Goal: Task Accomplishment & Management: Manage account settings

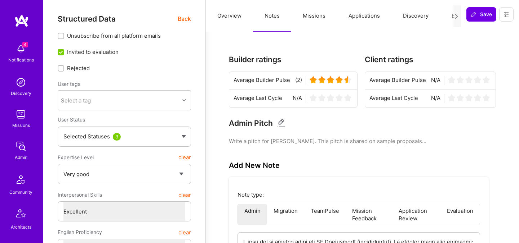
select select "5"
select select "7"
select select "GB"
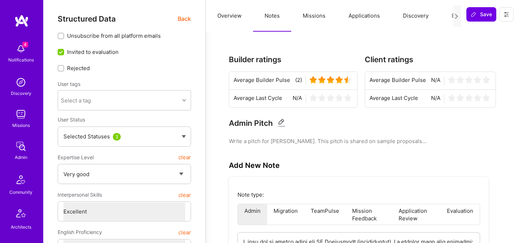
select select "Not Available"
select select "6 Months"
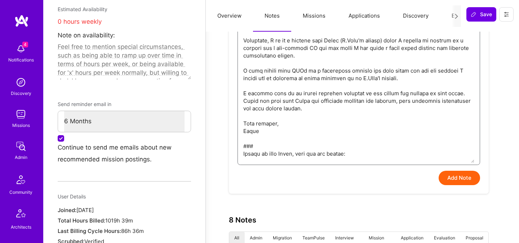
type textarea "I sent him an update about his AI Evaluation (disqualified). He replied with th…"
type textarea "x"
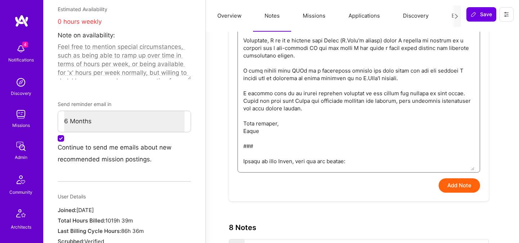
paste textarea "Do we have any feedback on his current mission? We mostly discussed that during…"
type textarea "I sent him an update about his AI Evaluation (disqualified). He replied with th…"
type textarea "x"
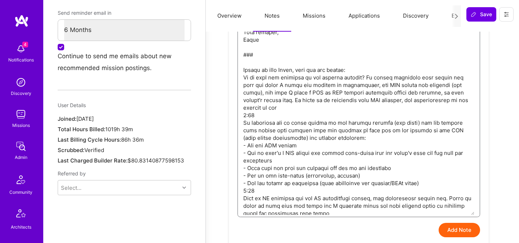
scroll to position [507, 0]
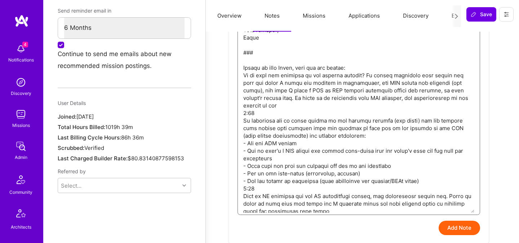
drag, startPoint x: 275, startPoint y: 107, endPoint x: 227, endPoint y: 106, distance: 48.6
click at [227, 106] on div "Builder ratings Average Builder Pulse (2) Average Last Cycle N/A Client ratings…" at bounding box center [362, 211] width 296 height 1357
type textarea "I sent him an update about his AI Evaluation (disqualified). He replied with th…"
type textarea "x"
type textarea "I sent him an update about his AI Evaluation (disqualified). He replied with th…"
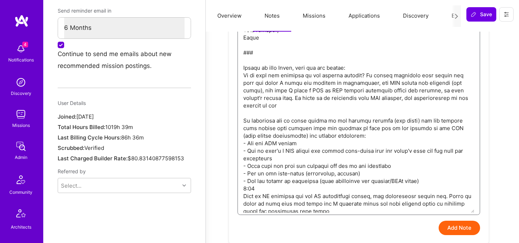
type textarea "x"
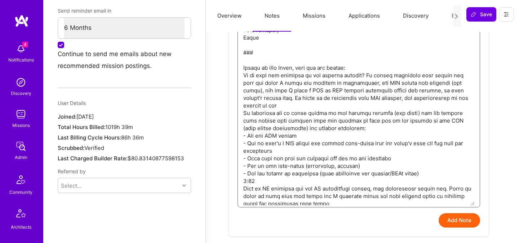
drag, startPoint x: 257, startPoint y: 173, endPoint x: 216, endPoint y: 173, distance: 41.4
click at [216, 173] on div "Builder ratings Average Builder Pulse (2) Average Last Cycle N/A Client ratings…" at bounding box center [362, 208] width 296 height 1350
type textarea "I sent him an update about his AI Evaluation (disqualified). He replied with th…"
type textarea "x"
type textarea "I sent him an update about his AI Evaluation (disqualified). He replied with th…"
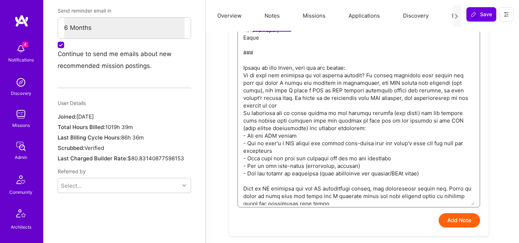
type textarea "x"
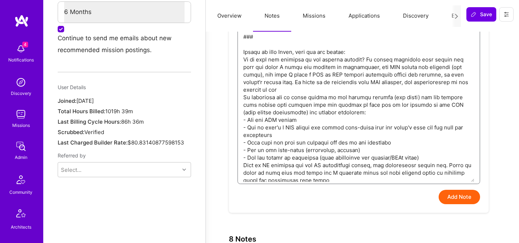
scroll to position [526, 0]
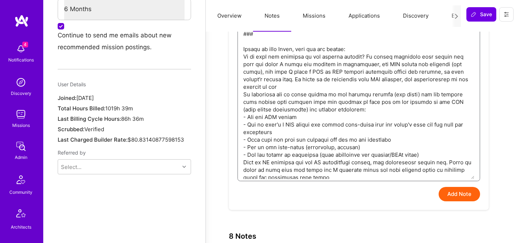
type textarea "I sent him an update about his AI Evaluation (disqualified). He replied with th…"
type textarea "x"
type textarea "I sent him an update about his AI Evaluation (disqualified). He replied with th…"
type textarea "x"
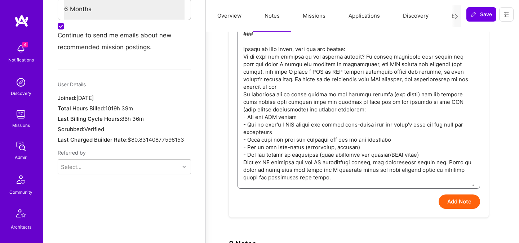
paste textarea "Maybe say I'd be interested in chatting quickly again once he gets deeper into …"
type textarea "I sent him an update about his AI Evaluation (disqualified). He replied with th…"
type textarea "x"
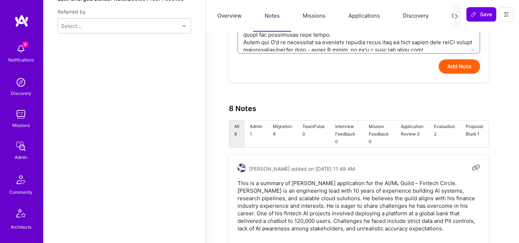
scroll to position [682, 0]
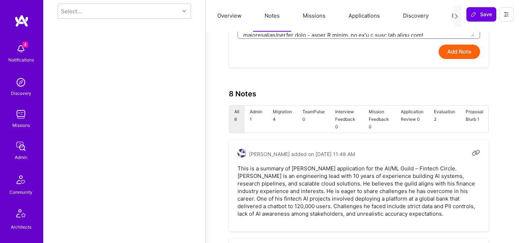
type textarea "I sent him an update about his AI Evaluation (disqualified). He replied with th…"
click at [457, 54] on button "Add Note" at bounding box center [458, 52] width 41 height 14
type textarea "x"
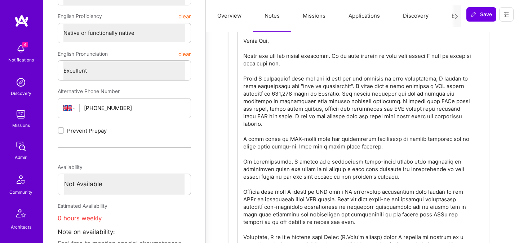
scroll to position [206, 0]
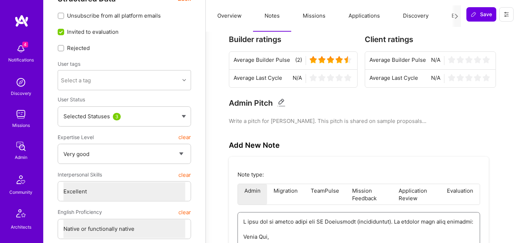
scroll to position [0, 0]
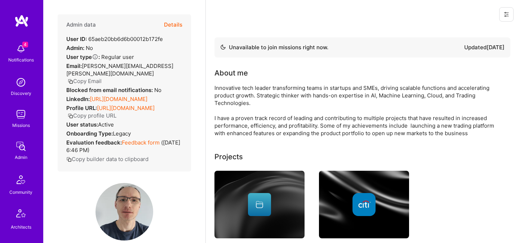
click at [174, 24] on button "Details" at bounding box center [173, 24] width 18 height 21
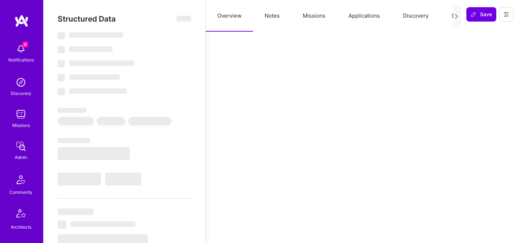
click at [278, 18] on button "Notes" at bounding box center [272, 16] width 38 height 32
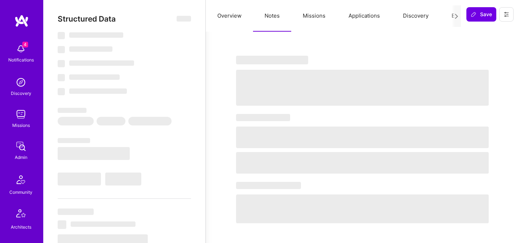
select select "Not Available"
select select "6 Months"
select select "5"
select select "7"
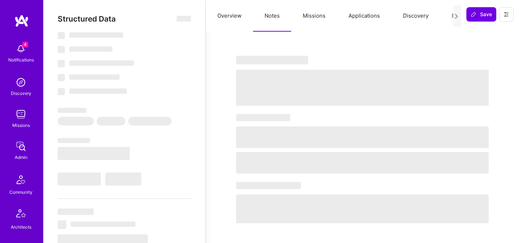
select select "7"
select select "GB"
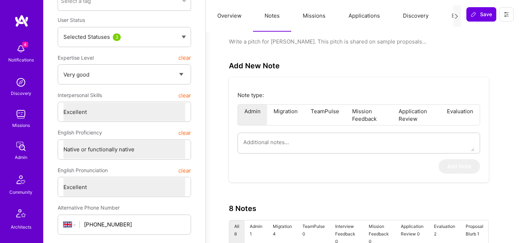
scroll to position [117, 0]
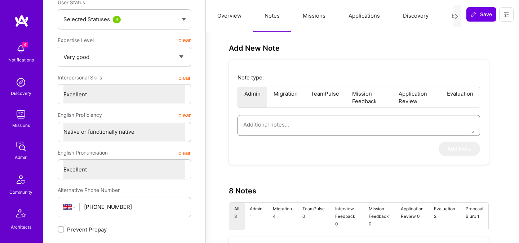
click at [276, 122] on textarea at bounding box center [358, 125] width 231 height 18
paste textarea "I sent him an update about his AI Evaluation (disqualified). He replied with th…"
type textarea "x"
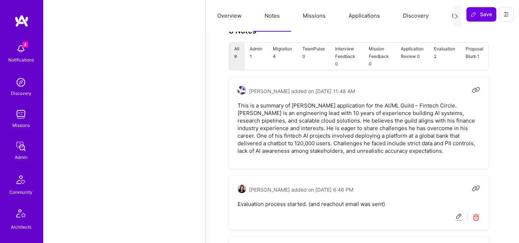
scroll to position [692, 0]
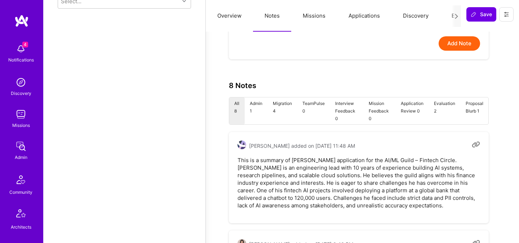
type textarea "I sent him an update about his AI Evaluation (disqualified). He replied with th…"
click at [462, 47] on button "Add Note" at bounding box center [458, 43] width 41 height 14
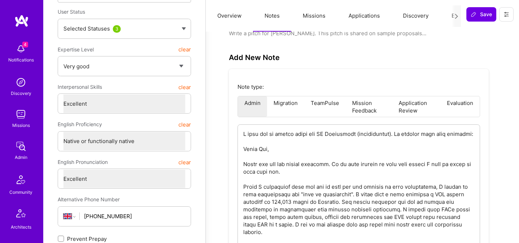
scroll to position [112, 0]
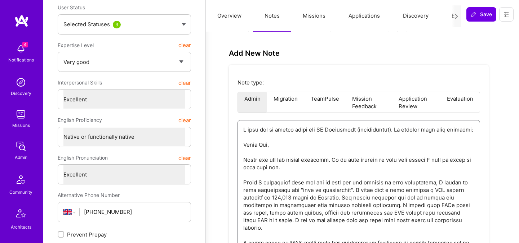
click at [456, 101] on li "Evaluation" at bounding box center [459, 102] width 39 height 21
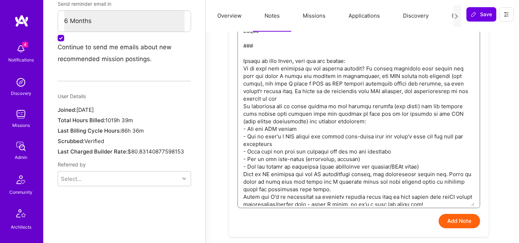
scroll to position [524, 0]
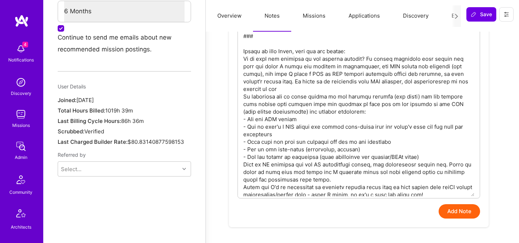
click at [448, 212] on button "Add Note" at bounding box center [458, 212] width 41 height 14
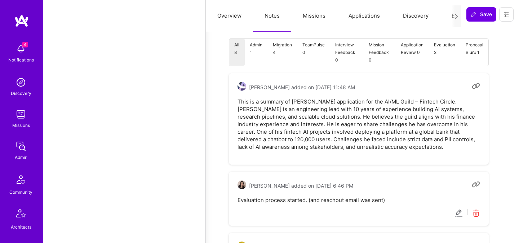
scroll to position [843, 0]
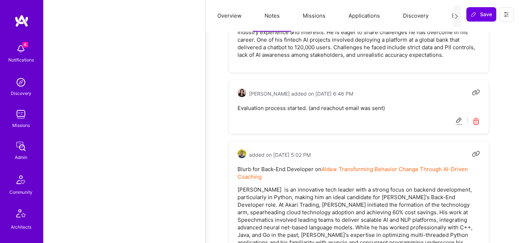
drag, startPoint x: 243, startPoint y: 136, endPoint x: 408, endPoint y: 42, distance: 190.0
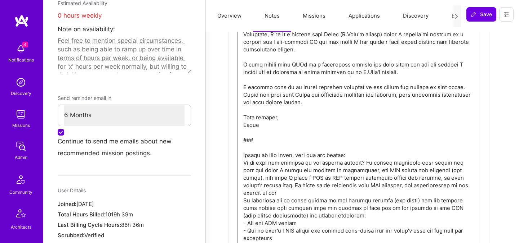
scroll to position [420, 0]
type textarea "x"
type textarea "I sent him an update about his AI Evaluation (disqualified). He replied with th…"
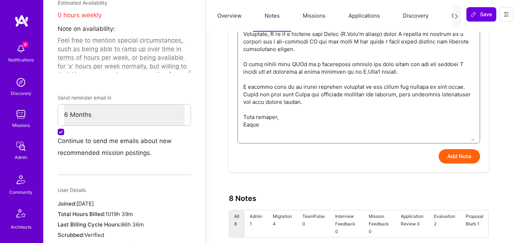
type textarea "x"
type textarea "I sent him an update about his AI Evaluation (disqualified). He replied with th…"
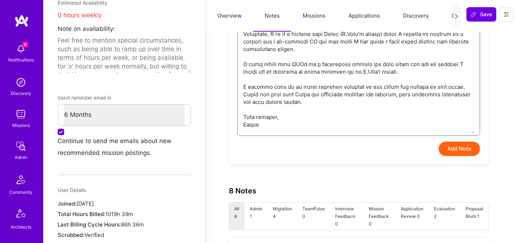
type textarea "x"
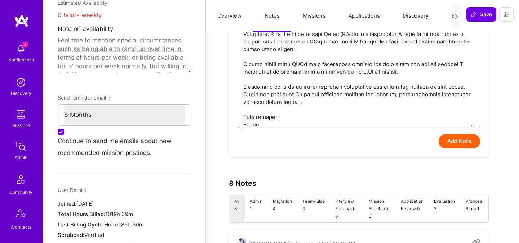
type textarea "I sent him an update about his AI Evaluation (disqualified). He replied with th…"
click at [453, 141] on button "Add Note" at bounding box center [458, 141] width 41 height 14
type textarea "x"
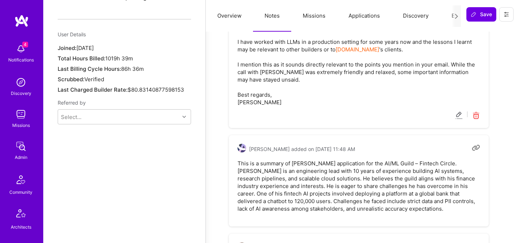
scroll to position [577, 0]
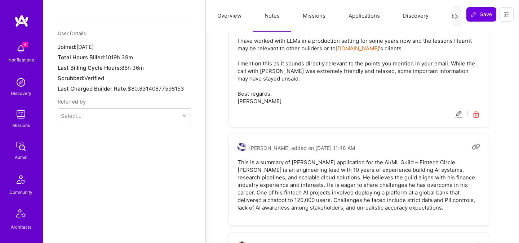
click at [458, 112] on icon at bounding box center [458, 115] width 8 height 8
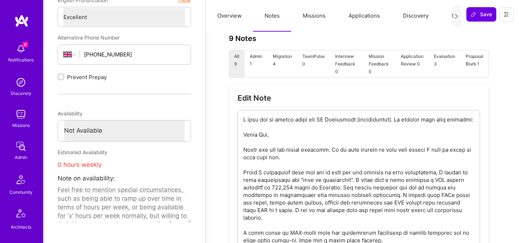
scroll to position [290, 0]
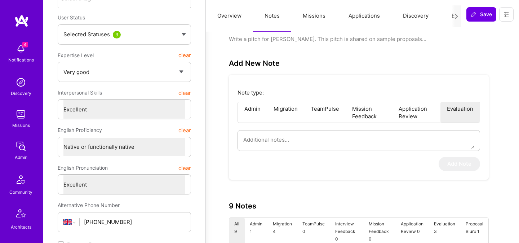
scroll to position [98, 0]
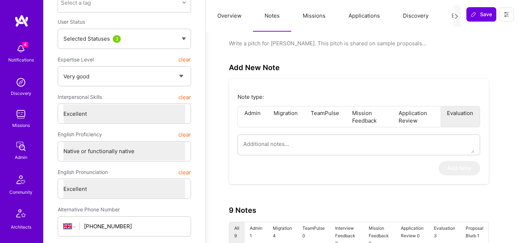
click at [256, 116] on li "Admin" at bounding box center [252, 117] width 29 height 21
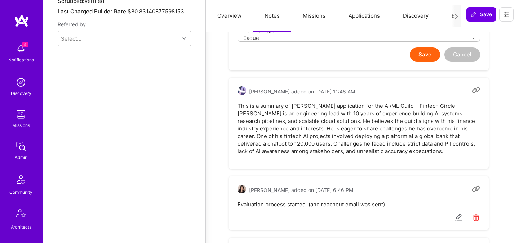
scroll to position [648, 0]
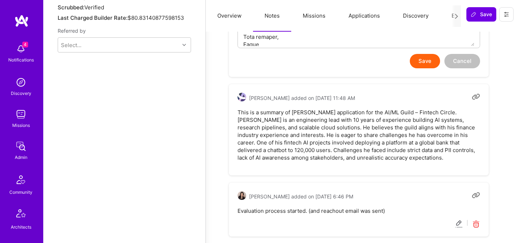
click at [419, 64] on button "Save" at bounding box center [424, 61] width 30 height 14
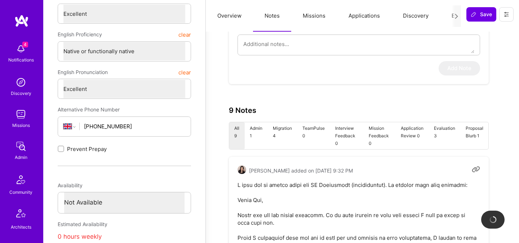
scroll to position [197, 0]
click at [448, 129] on li "Evaluation 3" at bounding box center [444, 137] width 32 height 27
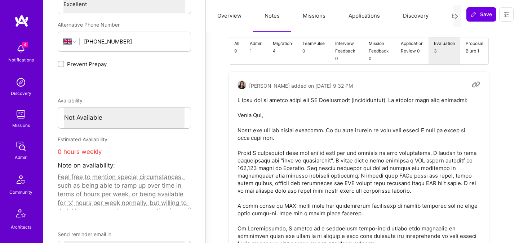
scroll to position [284, 0]
click at [252, 45] on li "Admin 1" at bounding box center [256, 50] width 23 height 27
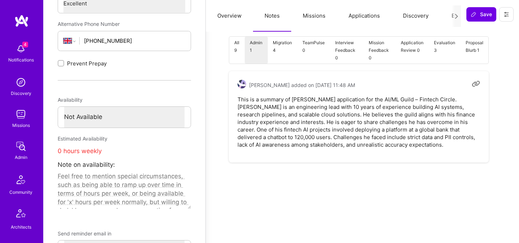
click at [236, 48] on li "All 9" at bounding box center [236, 50] width 15 height 27
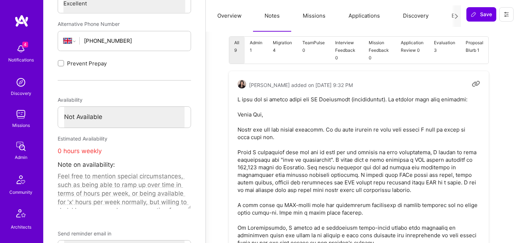
click at [439, 48] on li "Evaluation 3" at bounding box center [444, 50] width 32 height 27
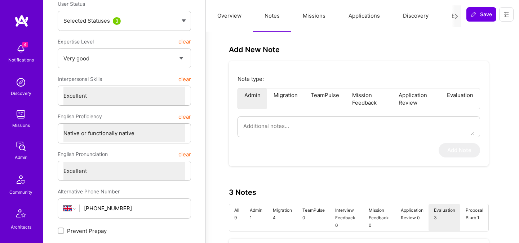
scroll to position [107, 0]
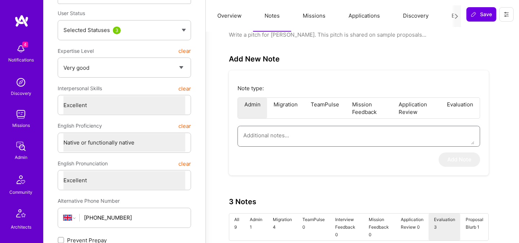
click at [318, 138] on textarea at bounding box center [358, 135] width 231 height 18
click at [463, 108] on li "Evaluation" at bounding box center [459, 108] width 39 height 21
click at [366, 137] on textarea at bounding box center [358, 135] width 231 height 18
paste textarea "### Shared it with Pedro, this was his answer: Do we have any feedback on his c…"
type textarea "x"
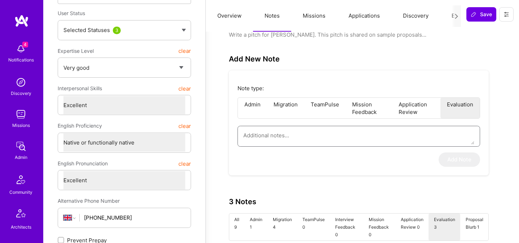
type textarea "### Shared it with Pedro, this was his answer: Do we have any feedback on his c…"
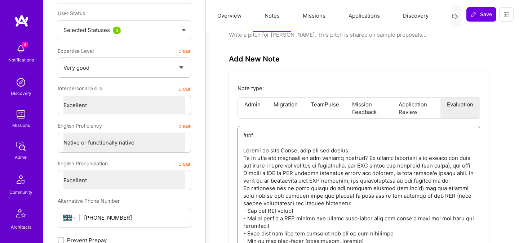
scroll to position [161, 0]
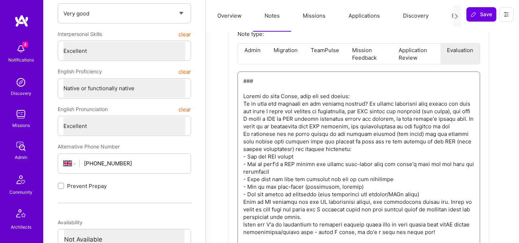
drag, startPoint x: 260, startPoint y: 89, endPoint x: 239, endPoint y: 79, distance: 22.9
click at [239, 80] on div at bounding box center [358, 162] width 242 height 180
type textarea "x"
type textarea "Shared it with Pedro, this was his answer: Do we have any feedback on his curre…"
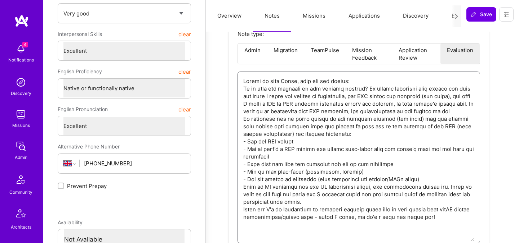
drag, startPoint x: 280, startPoint y: 89, endPoint x: 235, endPoint y: 76, distance: 46.6
click at [235, 76] on div "Note type: Admin Migration TeamPulse Mission Feedback Application Review Evalua…" at bounding box center [359, 144] width 260 height 256
type textarea "x"
type textarea "Pedro, this was his answer: Do we have any feedback on his current mission? We …"
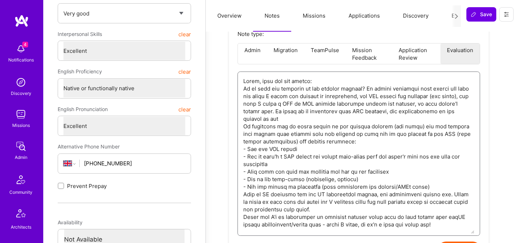
click at [260, 80] on textarea at bounding box center [358, 153] width 231 height 162
drag, startPoint x: 291, startPoint y: 81, endPoint x: 258, endPoint y: 81, distance: 32.8
click at [258, 81] on textarea at bounding box center [358, 153] width 231 height 162
type textarea "x"
type textarea "Pedro' answer: Do we have any feedback on his current mission? We mostly discus…"
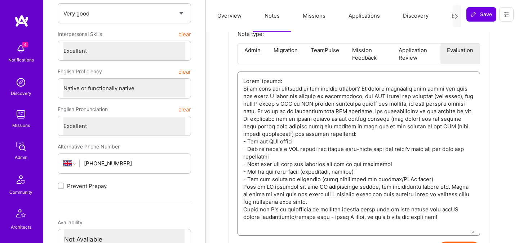
type textarea "x"
type textarea "Pedro's answer: Do we have any feedback on his current mission? We mostly discu…"
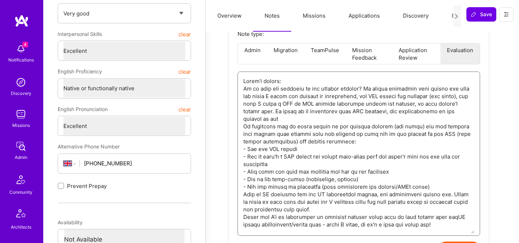
type textarea "x"
type textarea "Pedro's answer : Do we have any feedback on his current mission? We mostly disc…"
type textarea "x"
type textarea "Pedro's answer t: Do we have any feedback on his current mission? We mostly dis…"
type textarea "x"
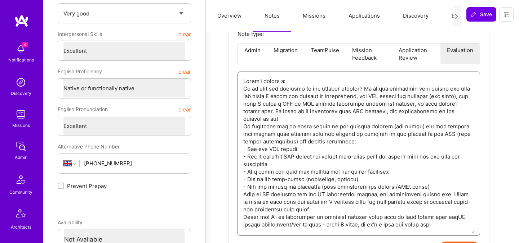
type textarea "Pedro's answer to: Do we have any feedback on his current mission? We mostly di…"
type textarea "x"
type textarea "Pedro's answer to : Do we have any feedback on his current mission? We mostly d…"
type textarea "x"
type textarea "Pedro's answer to D: Do we have any feedback on his current mission? We mostly …"
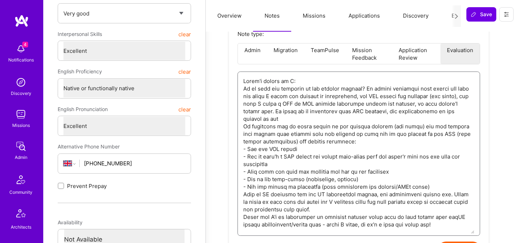
type textarea "x"
type textarea "Pedro's answer to Da: Do we have any feedback on his current mission? We mostly…"
type textarea "x"
type textarea "Pedro's answer to Dav: Do we have any feedback on his current mission? We mostl…"
type textarea "x"
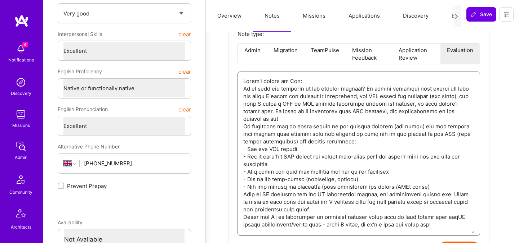
type textarea "Pedro's answer to Davi: Do we have any feedback on his current mission? We most…"
type textarea "x"
type textarea "Pedro's answer to David: Do we have any feedback on his current mission? We mos…"
type textarea "x"
type textarea "Pedro's answer to David': Do we have any feedback on his current mission? We mo…"
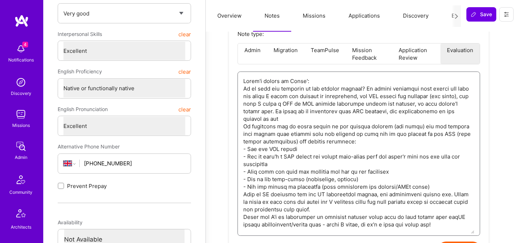
type textarea "x"
type textarea "Pedro's answer to David's: Do we have any feedback on his current mission? We m…"
type textarea "x"
type textarea "Pedro's answer to David's : Do we have any feedback on his current mission? We …"
type textarea "x"
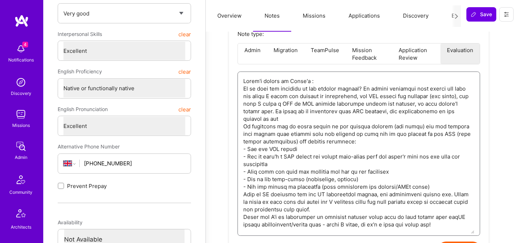
type textarea "Pedro's answer to David's e: Do we have any feedback on his current mission? We…"
type textarea "x"
type textarea "Pedro's answer to David's em: Do we have any feedback on his current mission? W…"
type textarea "x"
type textarea "Pedro's answer to David's emi: Do we have any feedback on his current mission? …"
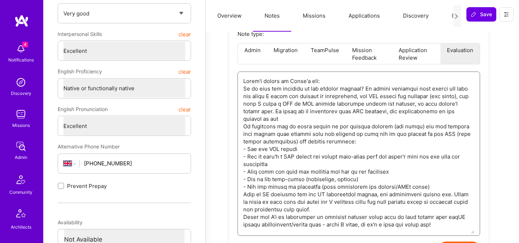
type textarea "x"
type textarea "Pedro's answer to David's emil: Do we have any feedback on his current mission?…"
type textarea "x"
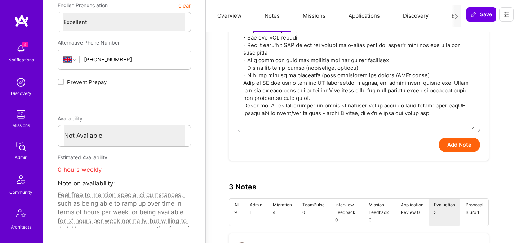
scroll to position [276, 0]
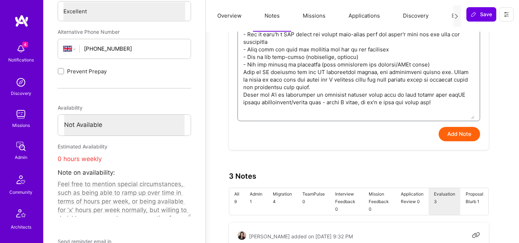
type textarea "Pedro's answer to David's email: Do we have any feedback on his current mission…"
click at [452, 127] on div "Note type: Admin Migration TeamPulse Mission Feedback Application Review Evalua…" at bounding box center [359, 25] width 260 height 249
click at [453, 134] on button "Add Note" at bounding box center [458, 134] width 41 height 14
type textarea "x"
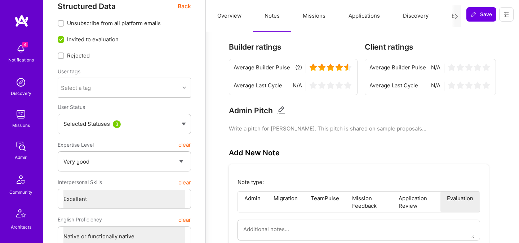
scroll to position [0, 0]
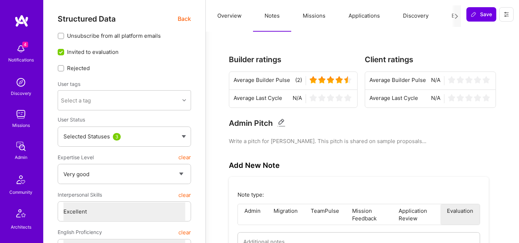
click at [234, 16] on button "Overview" at bounding box center [229, 16] width 47 height 32
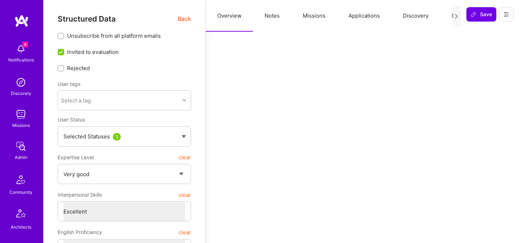
click at [272, 16] on button "Notes" at bounding box center [272, 16] width 38 height 32
type textarea "x"
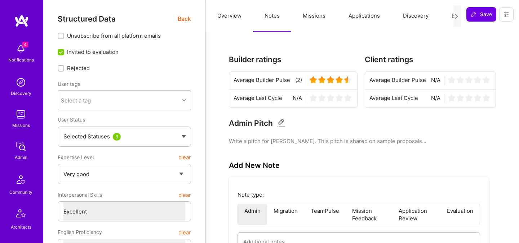
click at [446, 15] on button "Evaluation" at bounding box center [464, 16] width 49 height 32
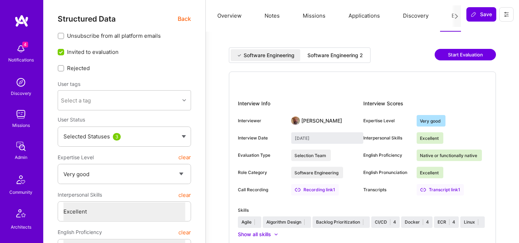
click at [339, 54] on div "Software Engineering 2" at bounding box center [334, 55] width 55 height 7
type input "August 29, 2025"
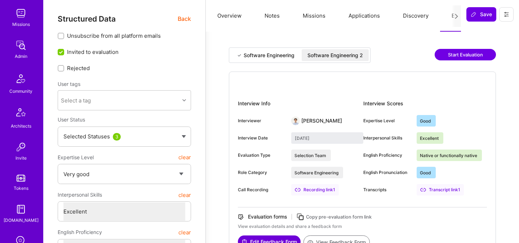
scroll to position [216, 0]
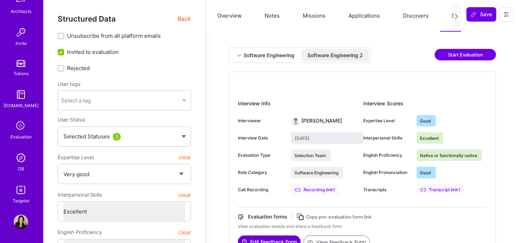
click at [20, 164] on img at bounding box center [21, 158] width 14 height 14
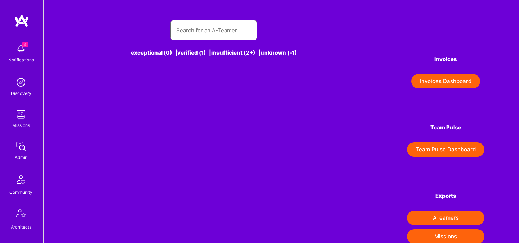
click at [190, 33] on input "text" at bounding box center [213, 30] width 75 height 18
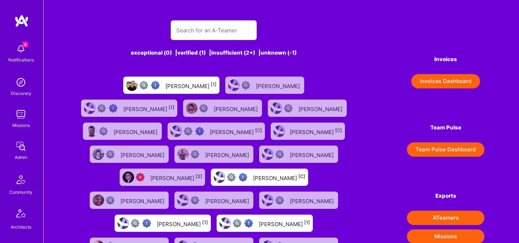
paste input "Thomas Kalnik"
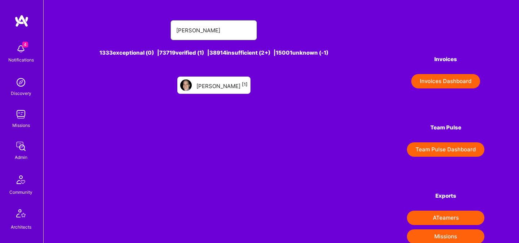
type input "Thomas Kalnik"
click at [215, 85] on div "THOMAS Kalnik [1]" at bounding box center [221, 85] width 51 height 9
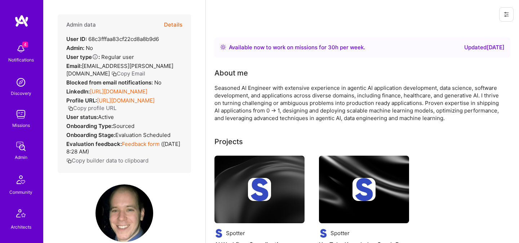
click at [175, 24] on button "Details" at bounding box center [173, 24] width 18 height 21
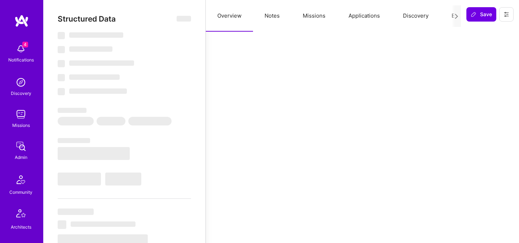
type textarea "x"
select select "Right Now"
select select "Verified"
select select "US"
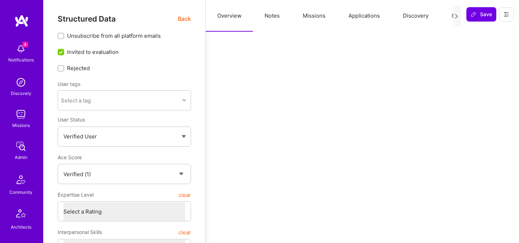
click at [447, 15] on button "Evaluation" at bounding box center [464, 16] width 49 height 32
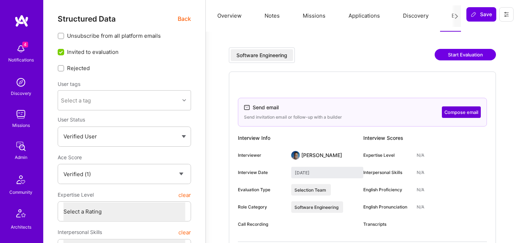
click at [179, 17] on span "Back" at bounding box center [184, 18] width 13 height 9
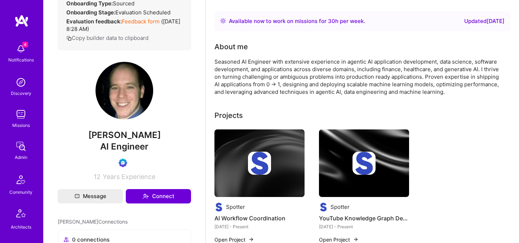
scroll to position [107, 0]
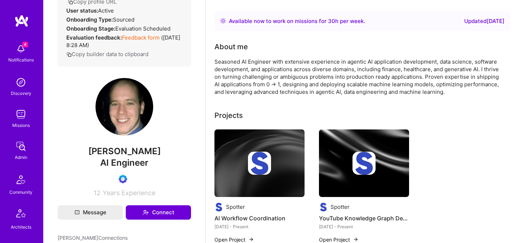
click at [113, 157] on span "THOMAS Kalnik" at bounding box center [124, 151] width 133 height 11
copy span "THOMAS Kalnik"
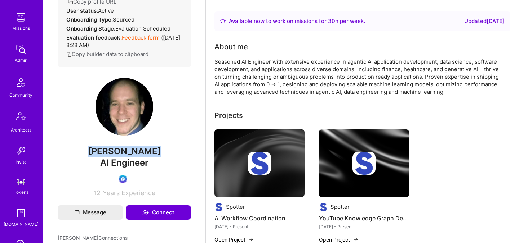
scroll to position [216, 0]
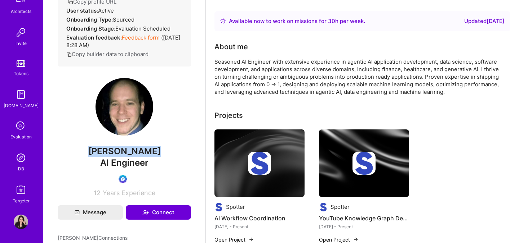
click at [17, 160] on img at bounding box center [21, 158] width 14 height 14
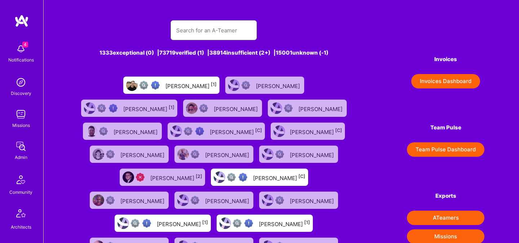
click at [231, 35] on input "text" at bounding box center [213, 30] width 75 height 18
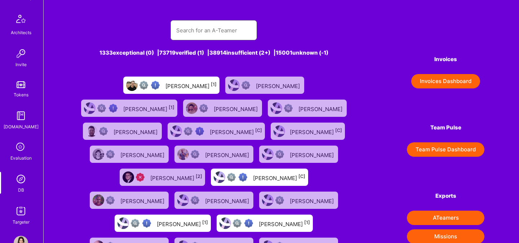
scroll to position [216, 0]
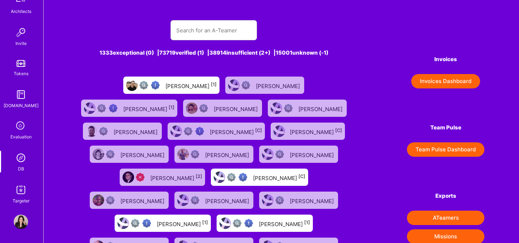
click at [22, 133] on div "Evaluation" at bounding box center [20, 137] width 21 height 8
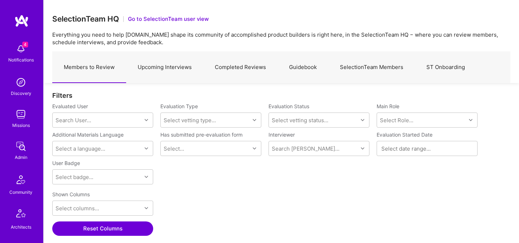
scroll to position [168, 458]
click at [110, 119] on div "Search User..." at bounding box center [97, 120] width 89 height 14
click at [169, 70] on link "Upcoming Interviews" at bounding box center [164, 67] width 77 height 31
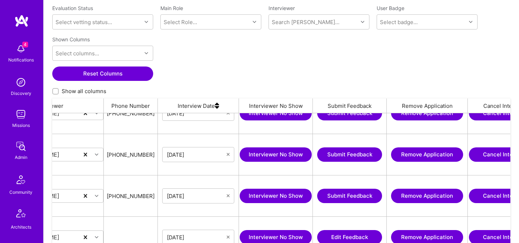
scroll to position [0, 545]
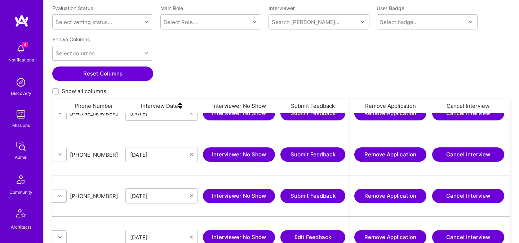
click at [451, 156] on button "Cancel Interview" at bounding box center [468, 155] width 72 height 14
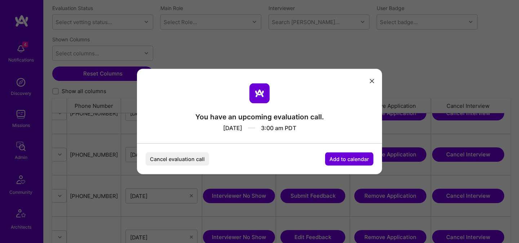
click at [371, 80] on icon "modal" at bounding box center [371, 81] width 4 height 4
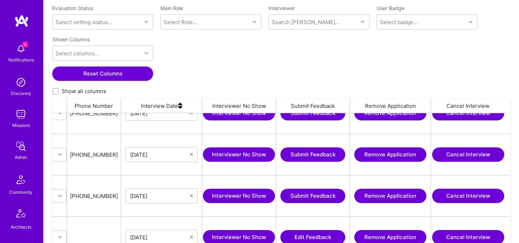
click at [458, 156] on button "Cancel Interview" at bounding box center [468, 155] width 72 height 14
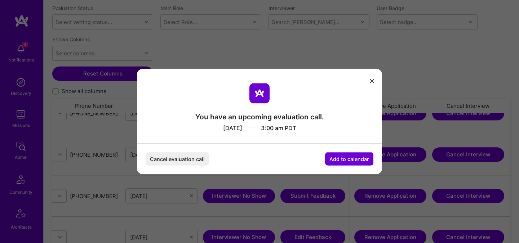
click at [191, 155] on button "Cancel evaluation call" at bounding box center [176, 159] width 63 height 13
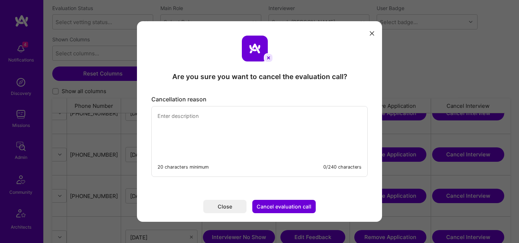
click at [227, 138] on textarea "modal" at bounding box center [259, 131] width 215 height 49
paste textarea "THOMAS Kalnik"
type textarea "T"
type textarea "R"
type textarea "Builder asked to reschedule"
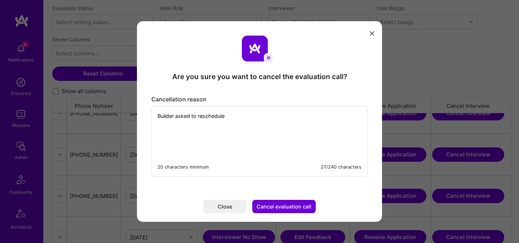
click at [270, 207] on button "Cancel evaluation call" at bounding box center [283, 206] width 63 height 13
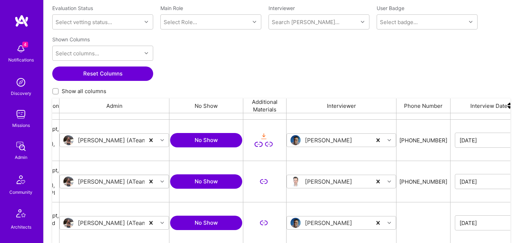
scroll to position [0, 231]
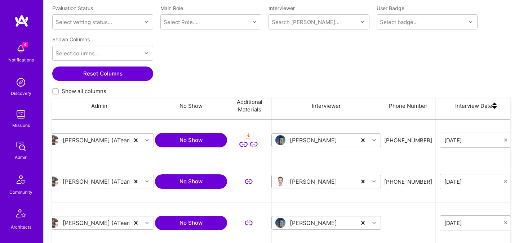
click at [349, 183] on div "Johan Walhout" at bounding box center [314, 182] width 85 height 12
click at [372, 183] on icon "grid" at bounding box center [374, 182] width 4 height 4
click at [334, 183] on div "Search Interviewer..." at bounding box center [326, 182] width 102 height 14
click at [338, 197] on div "Type to search" at bounding box center [325, 199] width 101 height 13
click at [336, 180] on input "grid" at bounding box center [320, 182] width 86 height 8
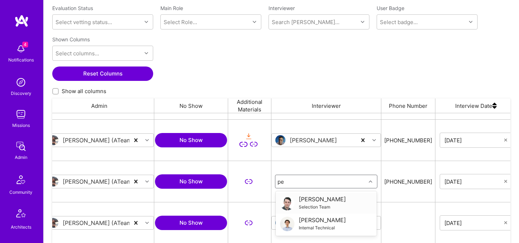
type input "ped"
click at [302, 219] on div "Pedro Nogueira" at bounding box center [322, 221] width 47 height 8
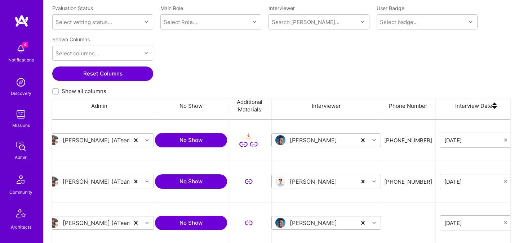
click at [318, 194] on div "Pedro Nogueira" at bounding box center [325, 181] width 109 height 31
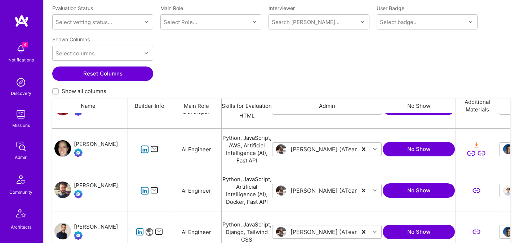
scroll to position [0, 0]
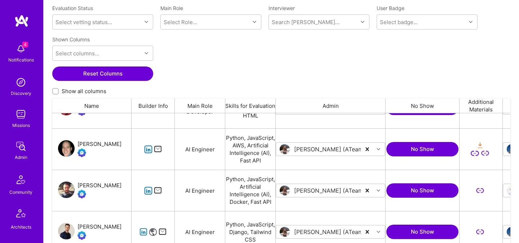
drag, startPoint x: 100, startPoint y: 178, endPoint x: 126, endPoint y: 185, distance: 26.7
click at [126, 185] on div "RAFAELLO VIRGILLI" at bounding box center [91, 190] width 79 height 41
copy div "RAFAELLO VIRGILL"
click at [115, 185] on div "RAFAELLO VIRGILLI" at bounding box center [99, 185] width 44 height 9
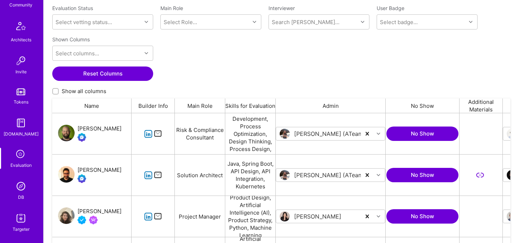
scroll to position [189, 0]
click at [20, 153] on icon at bounding box center [21, 154] width 14 height 14
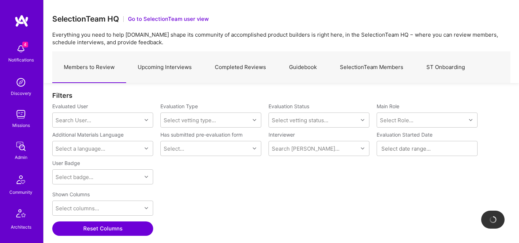
click at [360, 64] on link "SelectionTeam Members" at bounding box center [371, 67] width 86 height 31
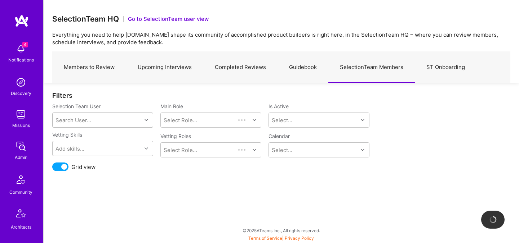
click at [118, 117] on div "Search User..." at bounding box center [97, 120] width 89 height 14
type input "most"
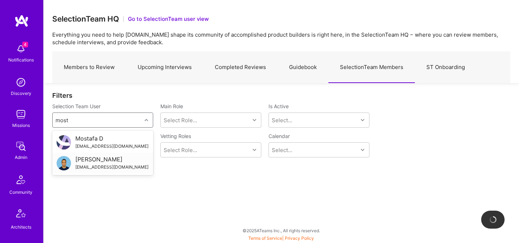
click at [88, 157] on div "Mostafa Darehzereshki" at bounding box center [111, 160] width 73 height 8
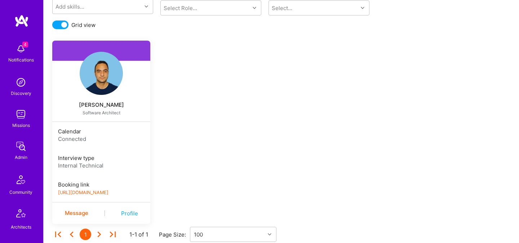
scroll to position [148, 0]
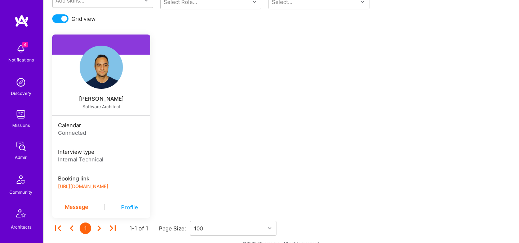
click at [108, 187] on link "https://book.a.team/mostafadarehzereshki/evaluation" at bounding box center [83, 186] width 50 height 5
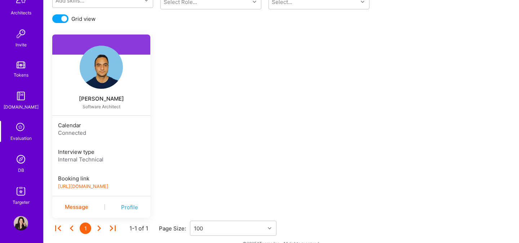
scroll to position [216, 0]
click at [21, 158] on img at bounding box center [21, 158] width 14 height 14
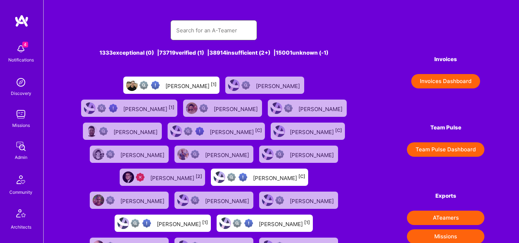
click at [224, 31] on input "text" at bounding box center [213, 30] width 75 height 18
paste input "Siavosh Zarrasvand"
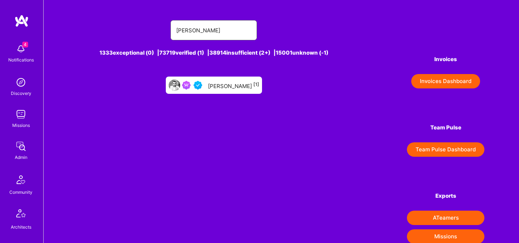
type input "Siavosh Zarrasvand"
click at [239, 82] on div "Siavosh Zarrasvand [1]" at bounding box center [233, 85] width 51 height 9
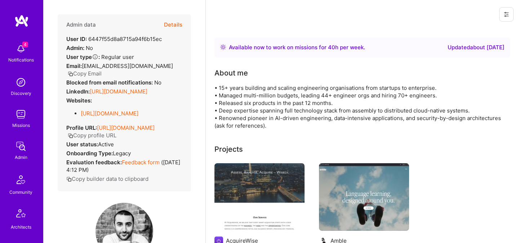
click at [175, 27] on button "Details" at bounding box center [173, 24] width 18 height 21
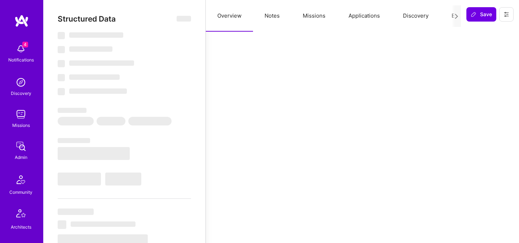
click at [448, 18] on button "Evaluation" at bounding box center [464, 16] width 49 height 32
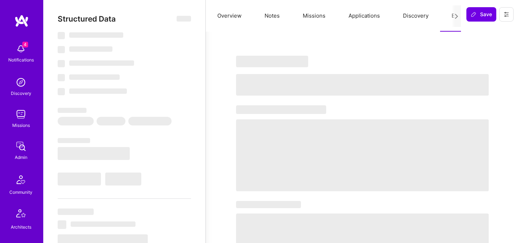
type textarea "x"
select select "Right Now"
select select "5"
select select "4"
select select "6"
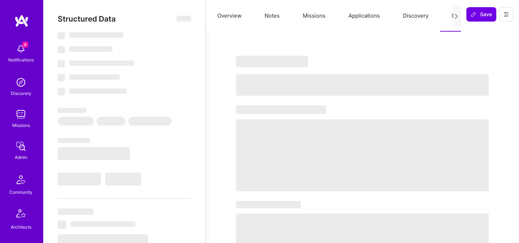
select select "6"
select select "GB"
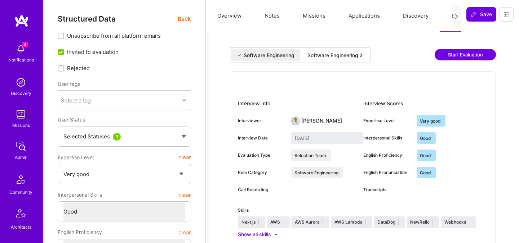
click at [336, 57] on div "Software Engineering 2" at bounding box center [334, 55] width 55 height 7
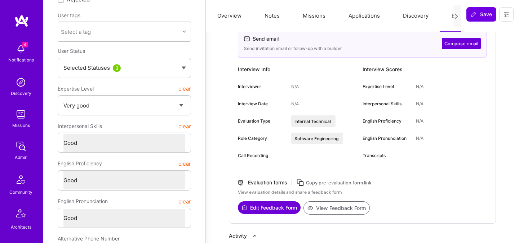
scroll to position [115, 0]
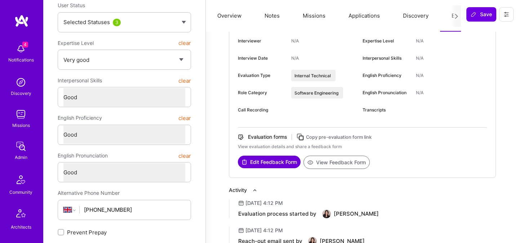
click at [302, 138] on icon at bounding box center [300, 137] width 8 height 8
click at [302, 137] on icon at bounding box center [300, 137] width 8 height 8
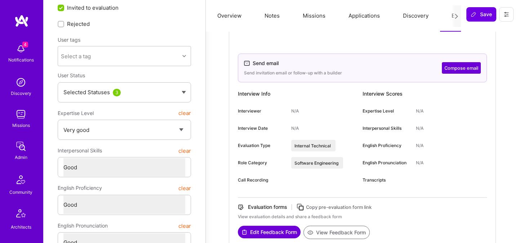
scroll to position [0, 0]
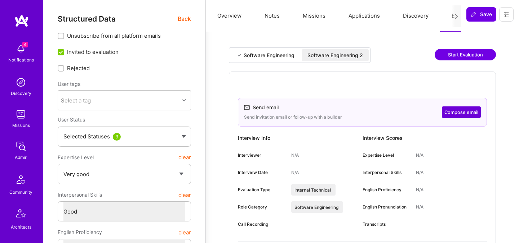
click at [503, 17] on icon at bounding box center [506, 15] width 6 height 6
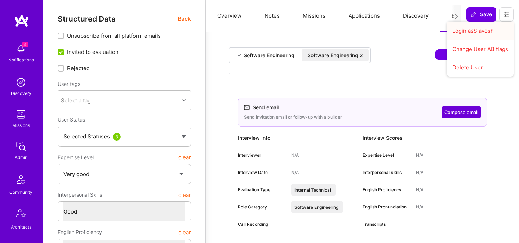
click at [477, 33] on button "Login as Siavosh" at bounding box center [480, 31] width 67 height 18
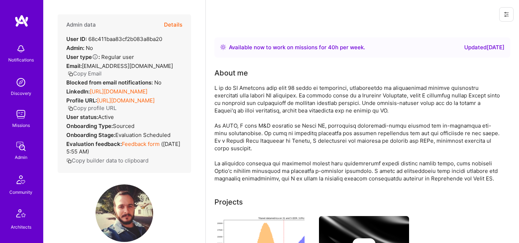
click at [171, 27] on button "Details" at bounding box center [173, 24] width 18 height 21
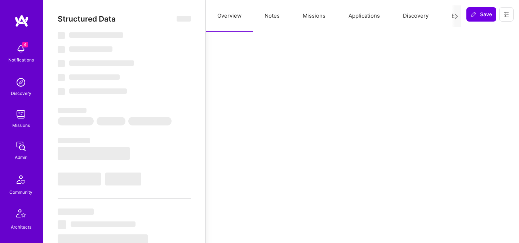
select select "Right Now"
select select "Verified"
select select "BR"
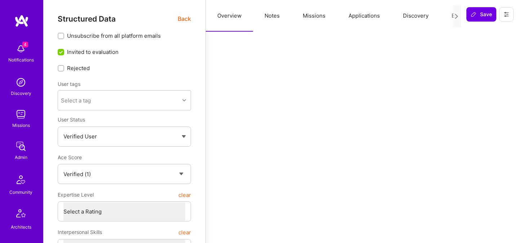
click at [447, 13] on button "Evaluation" at bounding box center [464, 16] width 49 height 32
